Goal: Navigation & Orientation: Find specific page/section

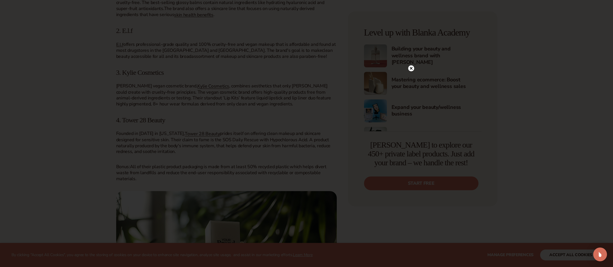
scroll to position [810, 0]
click at [410, 69] on circle at bounding box center [411, 68] width 6 height 6
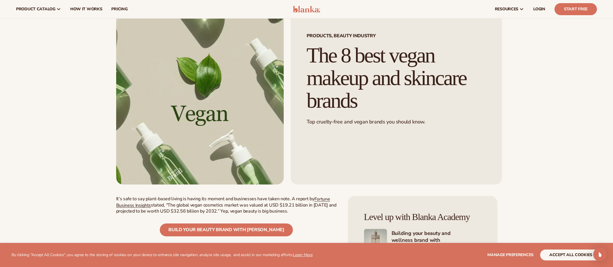
scroll to position [0, 0]
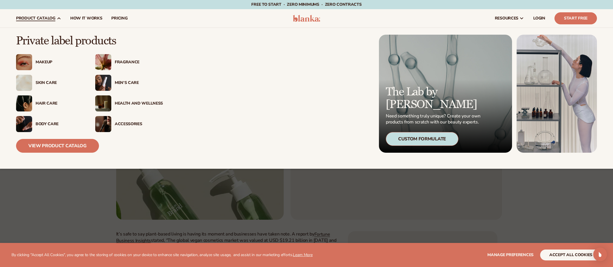
click at [50, 22] on link "product catalog" at bounding box center [38, 18] width 54 height 18
click at [44, 106] on div "Hair Care" at bounding box center [50, 104] width 68 height 16
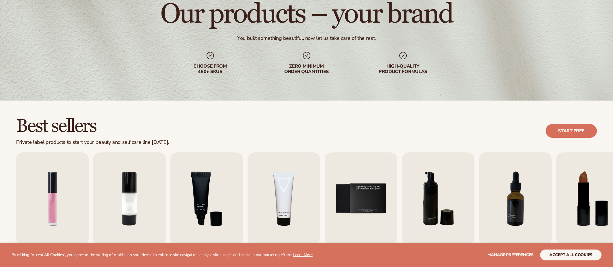
scroll to position [218, 0]
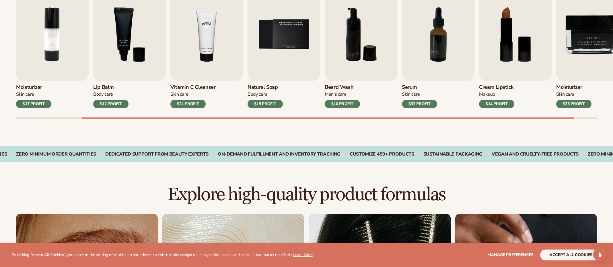
click at [223, 55] on img "4 / 9" at bounding box center [206, 34] width 73 height 93
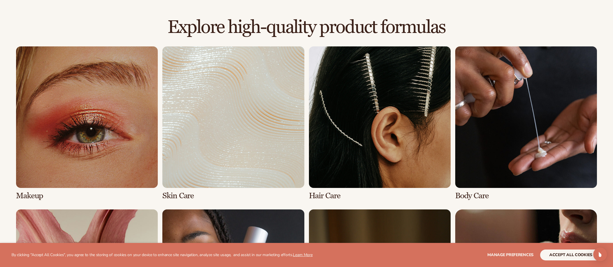
scroll to position [390, 0]
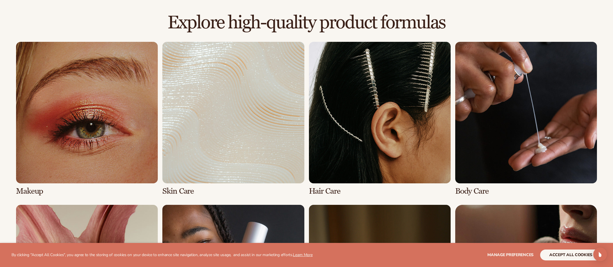
click at [258, 139] on link "2 / 8" at bounding box center [233, 119] width 142 height 154
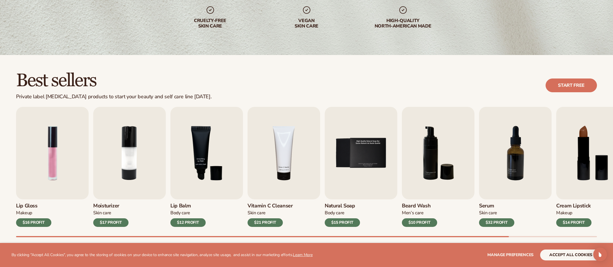
scroll to position [160, 0]
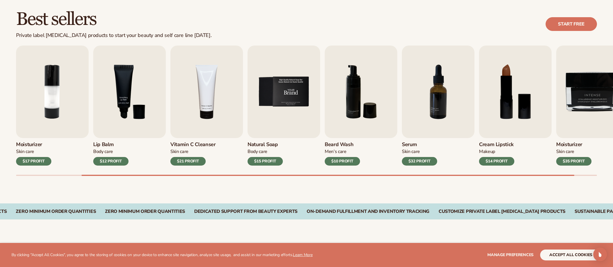
click at [283, 123] on img "5 / 9" at bounding box center [284, 92] width 73 height 93
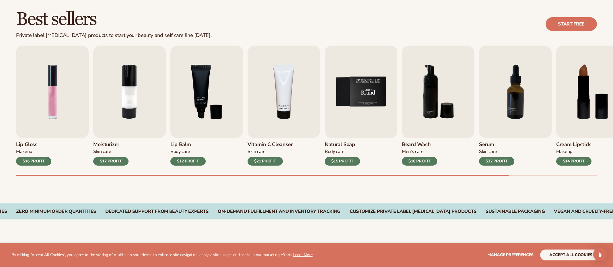
click at [346, 106] on img "5 / 9" at bounding box center [361, 92] width 73 height 93
